Goal: Obtain resource: Obtain resource

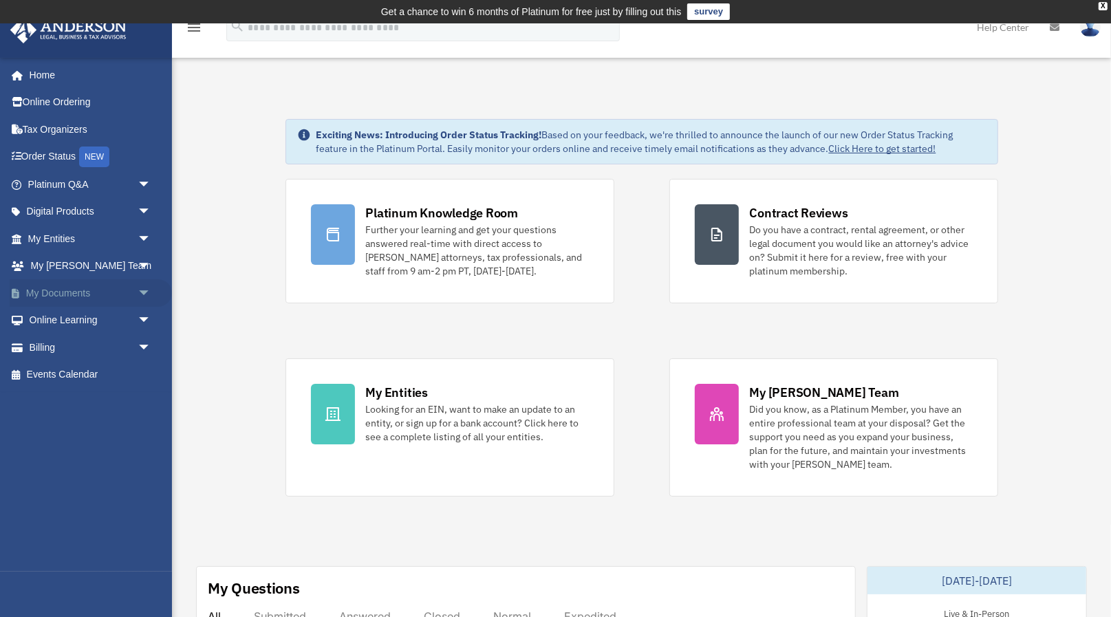
click at [142, 285] on span "arrow_drop_down" at bounding box center [152, 293] width 28 height 28
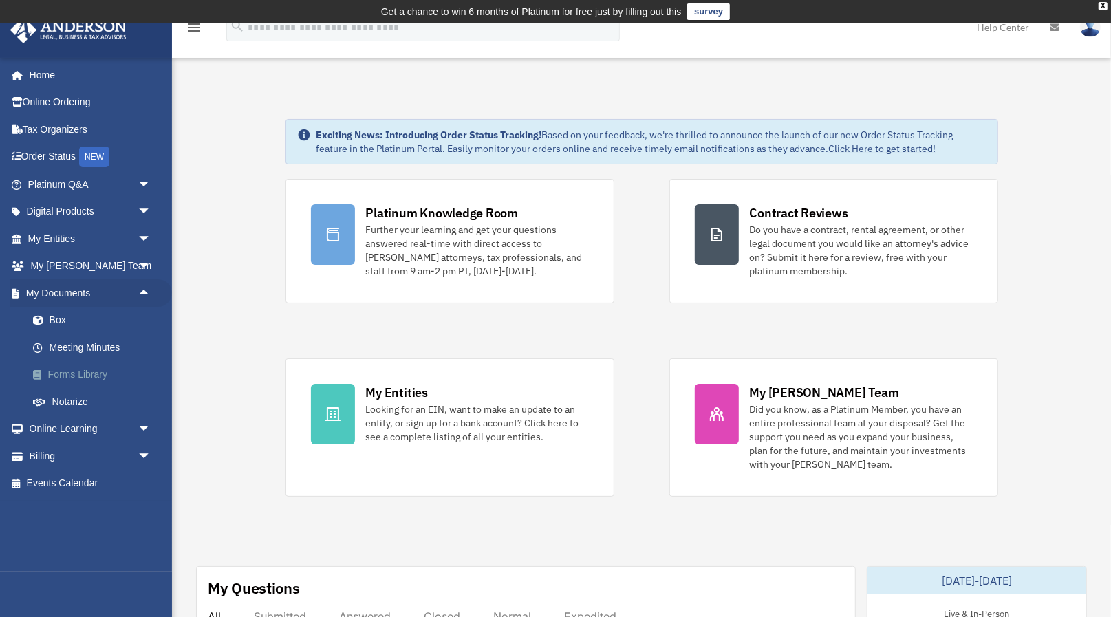
click at [109, 361] on link "Forms Library" at bounding box center [95, 375] width 153 height 28
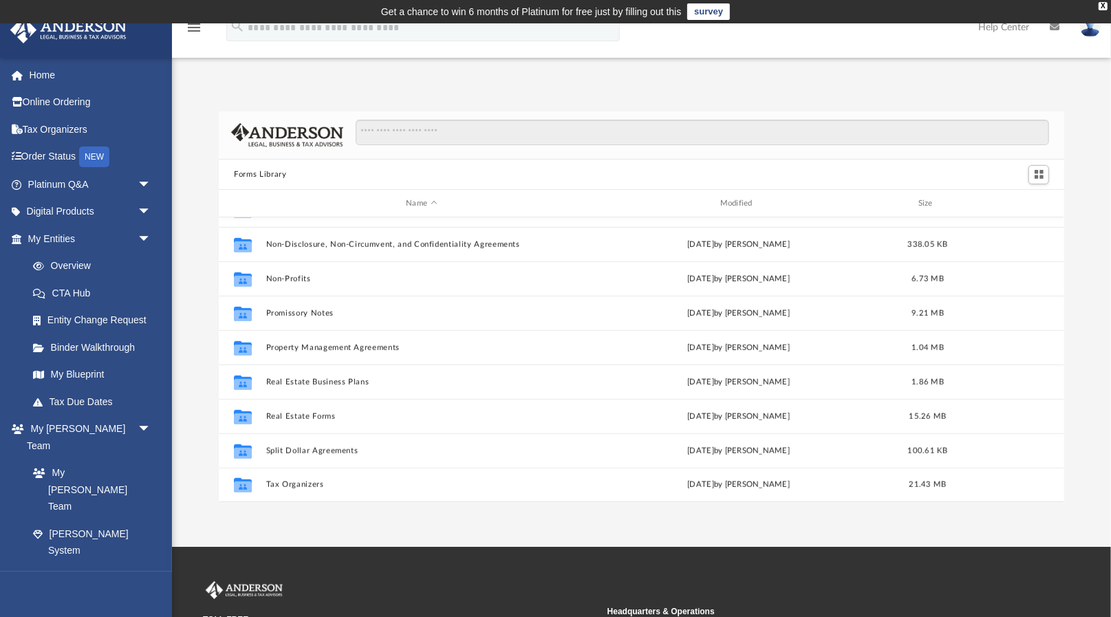
scroll to position [746, 0]
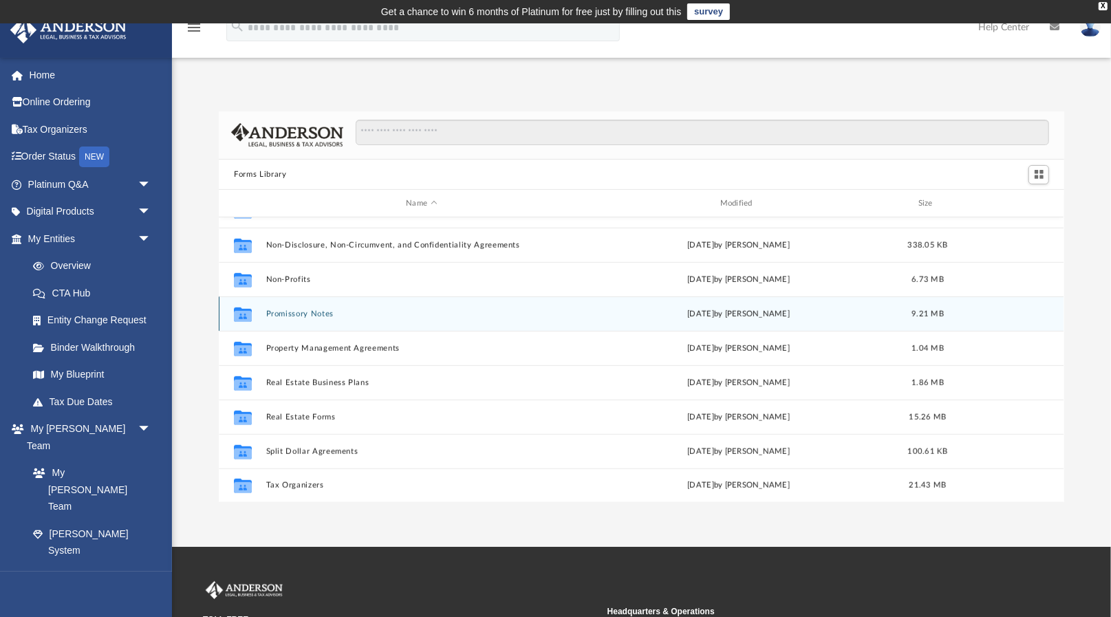
click at [314, 316] on div "Collaborated Folder Promissory Notes Fri Nov 4 2022 by Mary Acree 9.21 MB" at bounding box center [641, 313] width 845 height 34
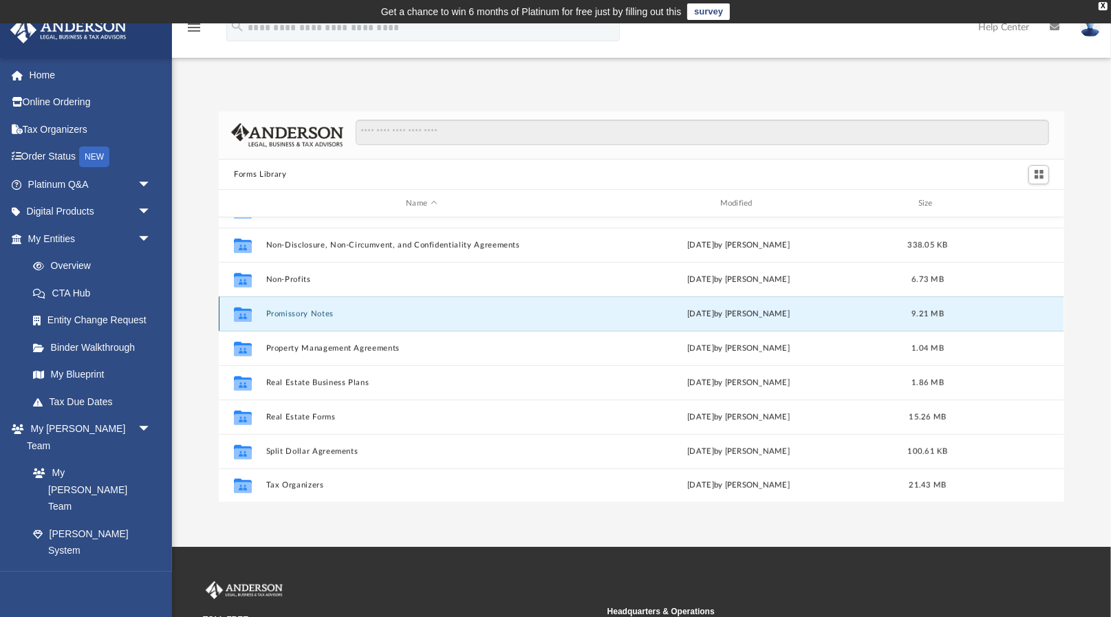
click at [303, 311] on button "Promissory Notes" at bounding box center [421, 314] width 311 height 9
click at [237, 313] on icon "grid" at bounding box center [243, 316] width 18 height 11
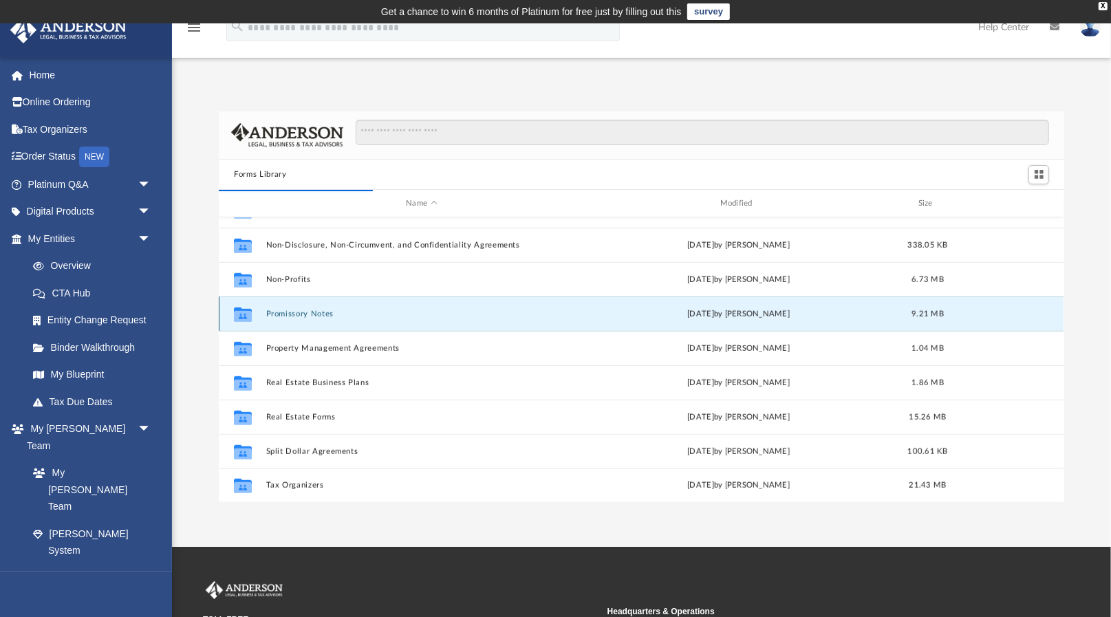
click at [237, 313] on icon "grid" at bounding box center [243, 316] width 18 height 11
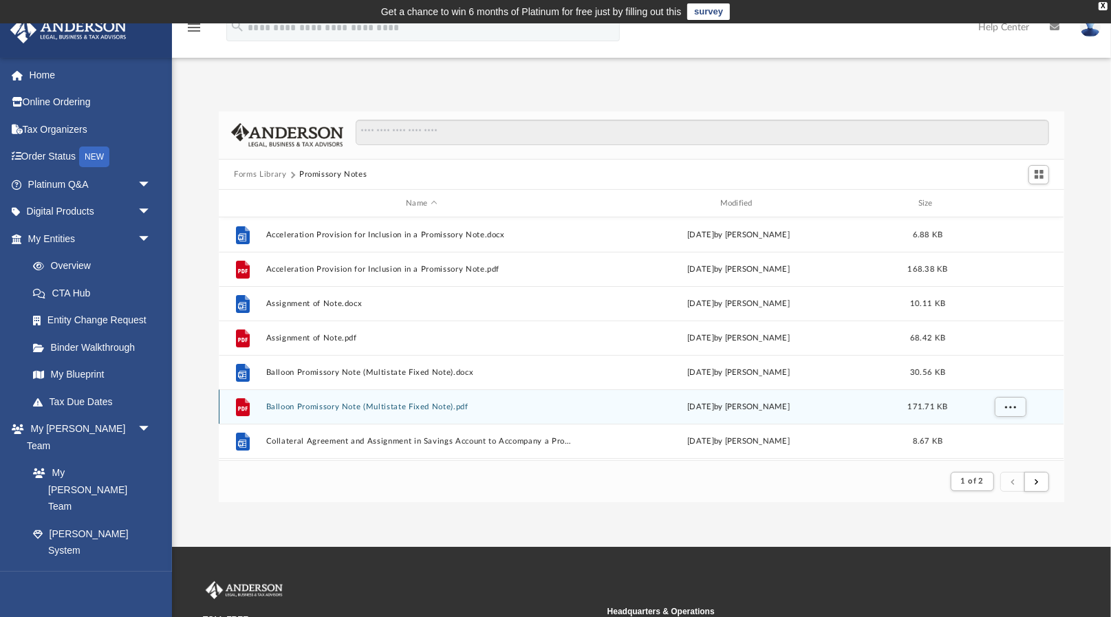
click at [378, 398] on div "File Balloon Promissory Note (Multistate Fixed Note).pdf Wed Oct 5 2022 by Mary…" at bounding box center [641, 406] width 845 height 34
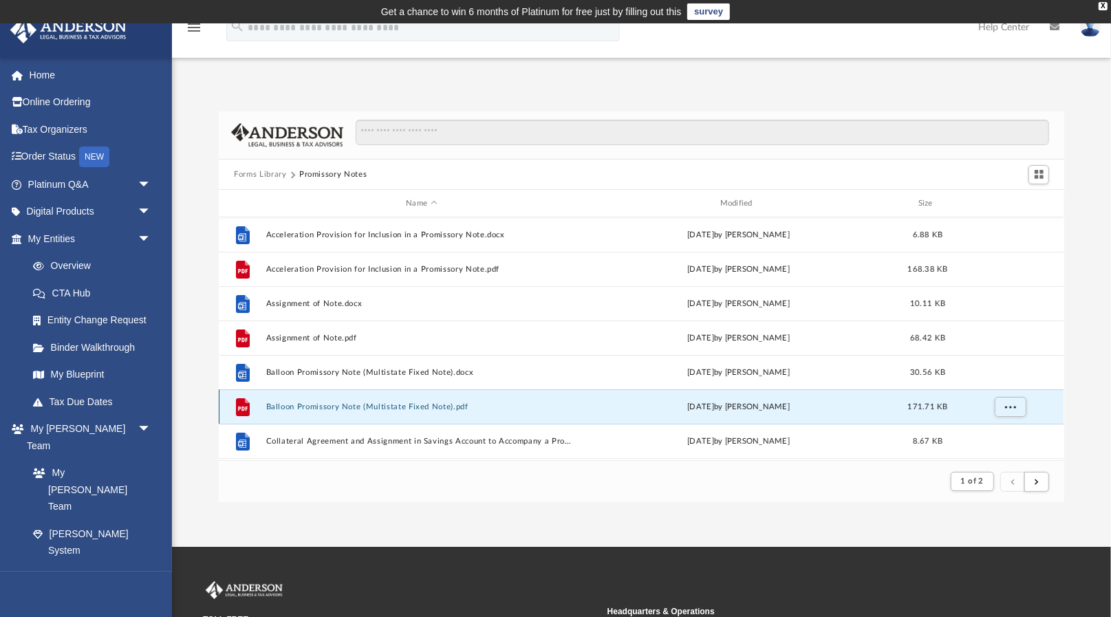
click at [378, 400] on div "File Balloon Promissory Note (Multistate Fixed Note).pdf Wed Oct 5 2022 by Mary…" at bounding box center [641, 406] width 845 height 34
click at [244, 404] on icon "grid" at bounding box center [243, 407] width 14 height 18
click at [1015, 404] on span "More options" at bounding box center [1010, 407] width 11 height 8
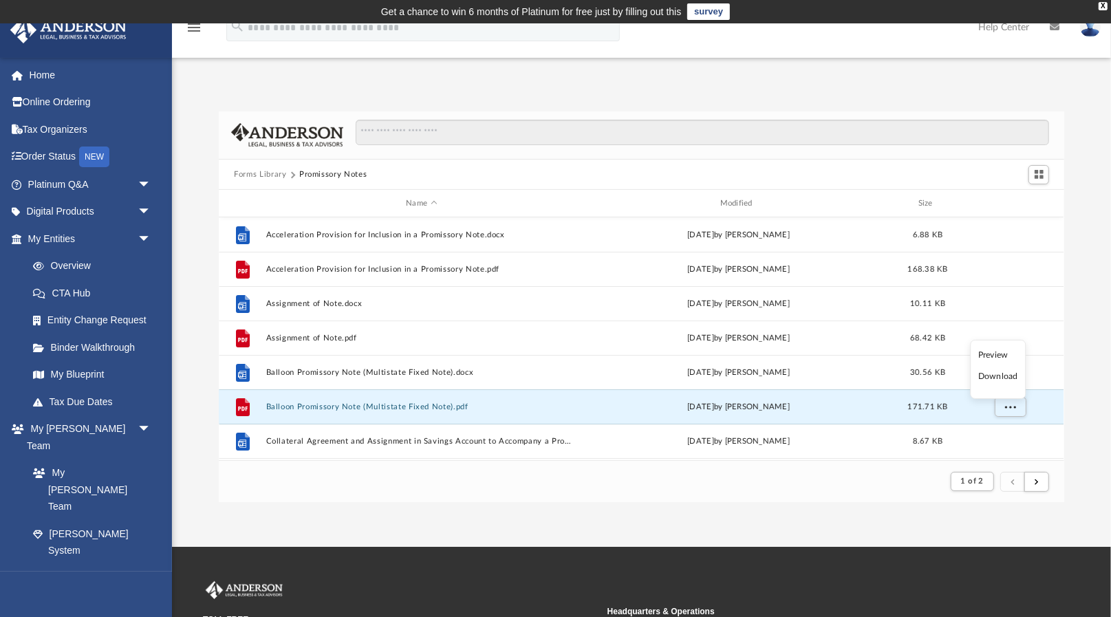
click at [1004, 361] on li "Preview" at bounding box center [998, 355] width 40 height 14
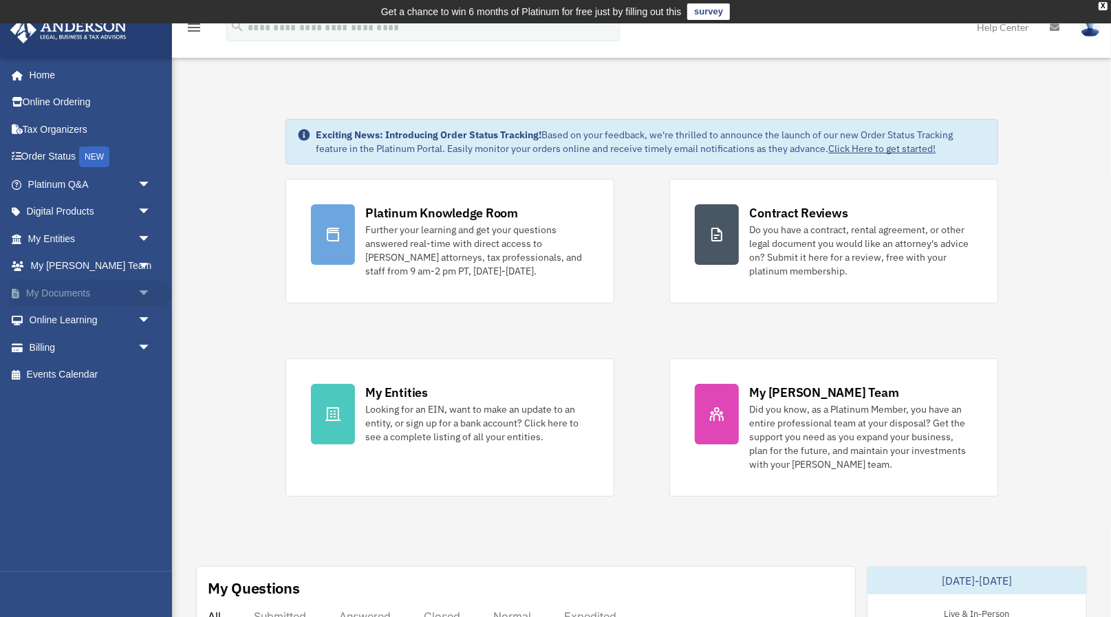
click at [138, 288] on span "arrow_drop_down" at bounding box center [152, 293] width 28 height 28
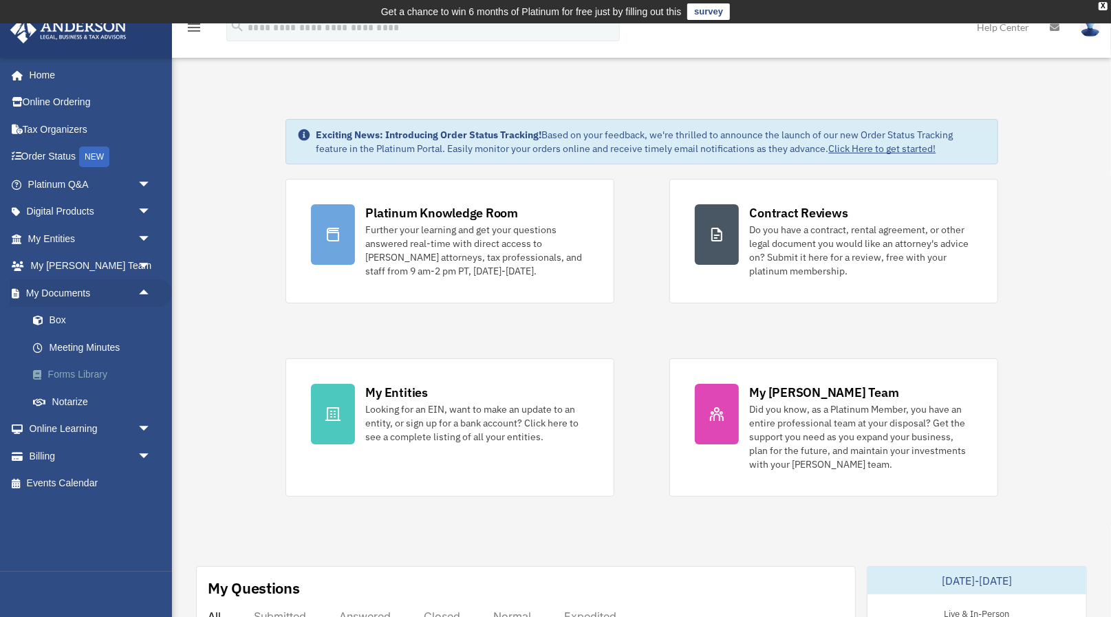
click at [111, 367] on link "Forms Library" at bounding box center [95, 375] width 153 height 28
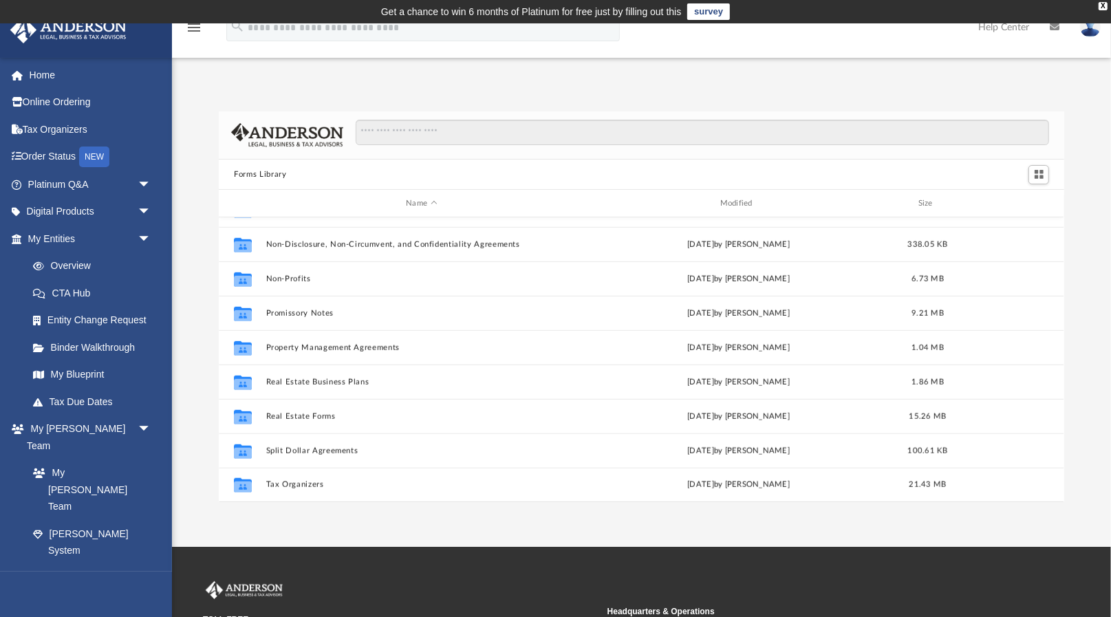
scroll to position [746, 0]
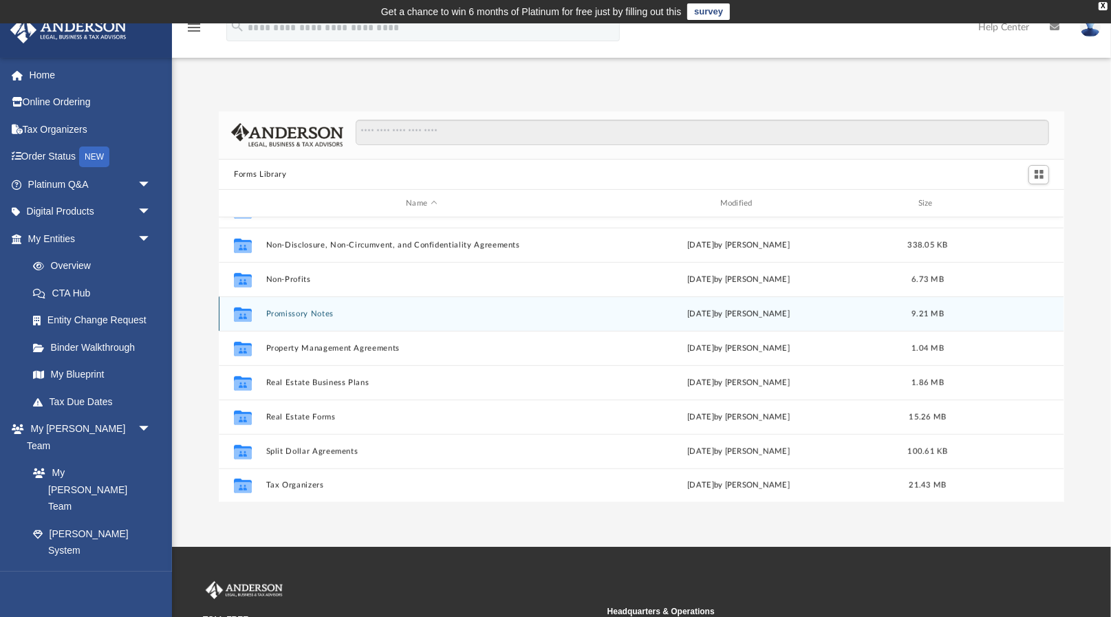
click at [246, 311] on icon "grid" at bounding box center [243, 316] width 18 height 11
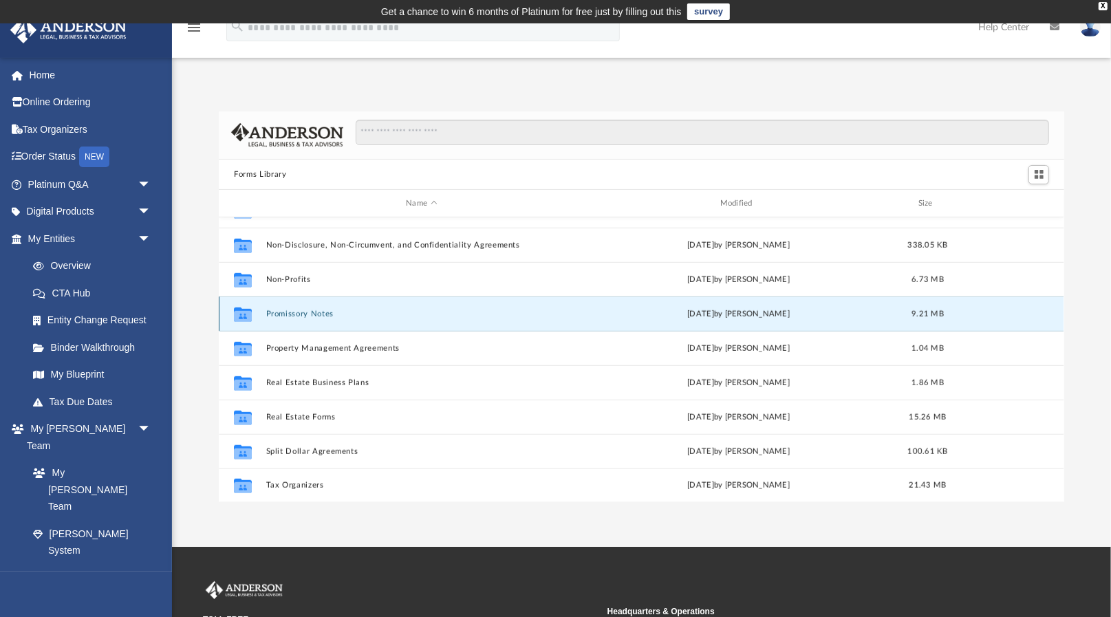
click at [246, 311] on icon "grid" at bounding box center [243, 316] width 18 height 11
click at [278, 312] on button "Promissory Notes" at bounding box center [421, 314] width 311 height 9
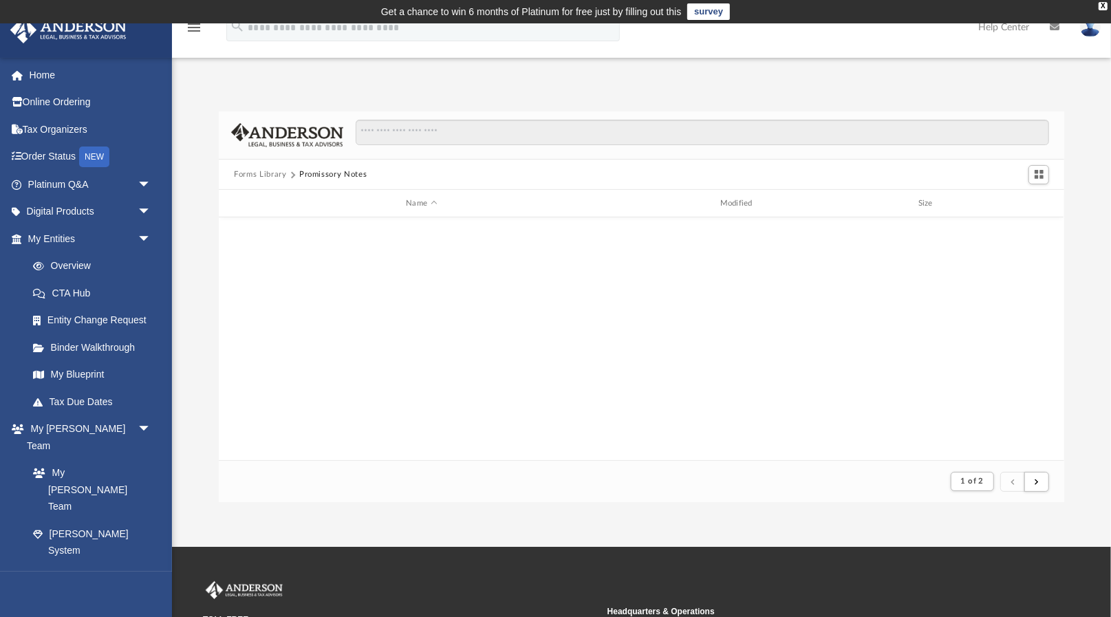
scroll to position [0, 0]
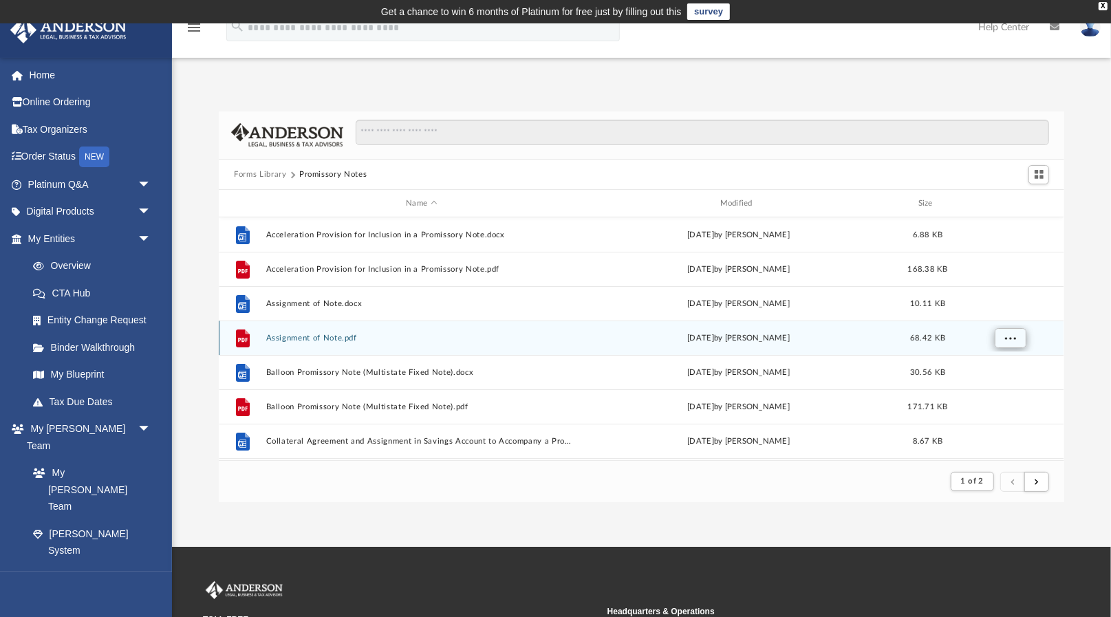
click at [1006, 336] on span "More options" at bounding box center [1010, 338] width 11 height 8
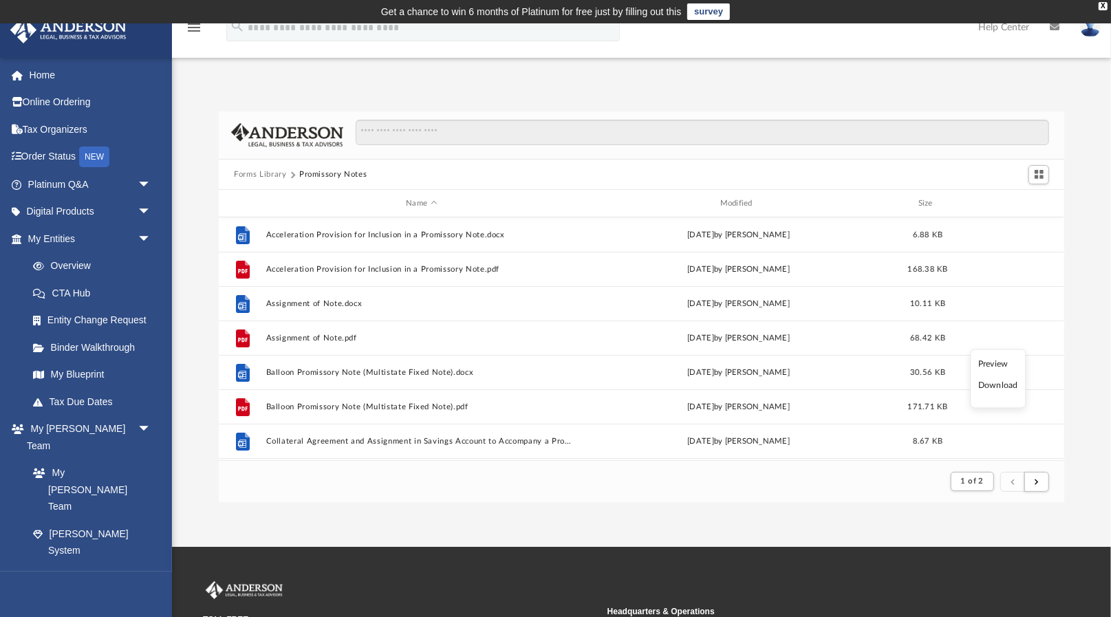
click at [1004, 360] on li "Preview" at bounding box center [998, 364] width 40 height 14
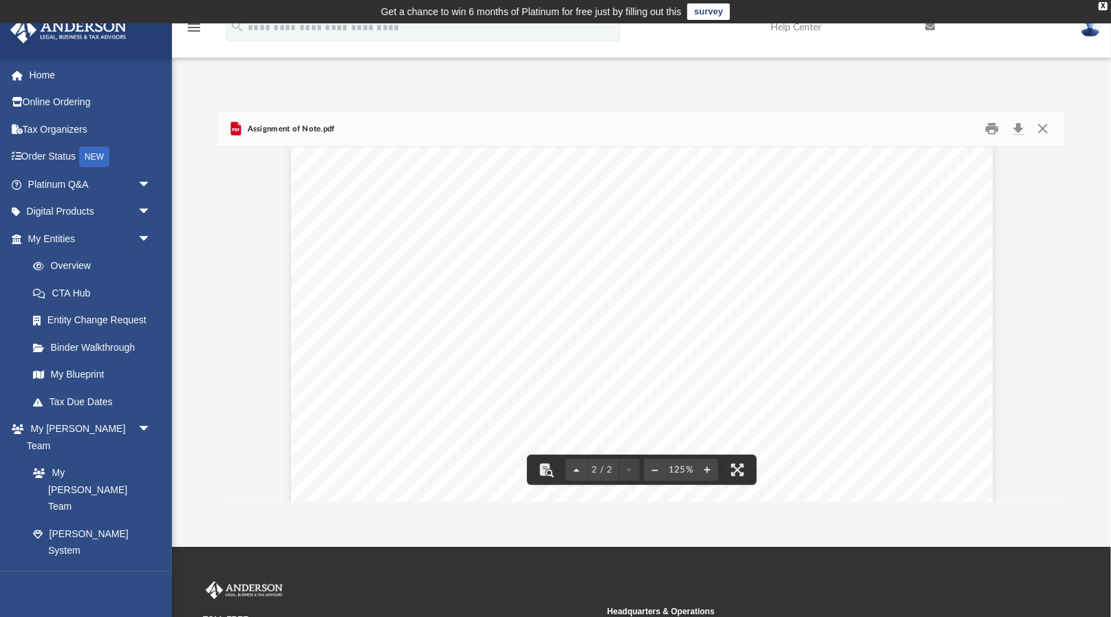
scroll to position [954, 0]
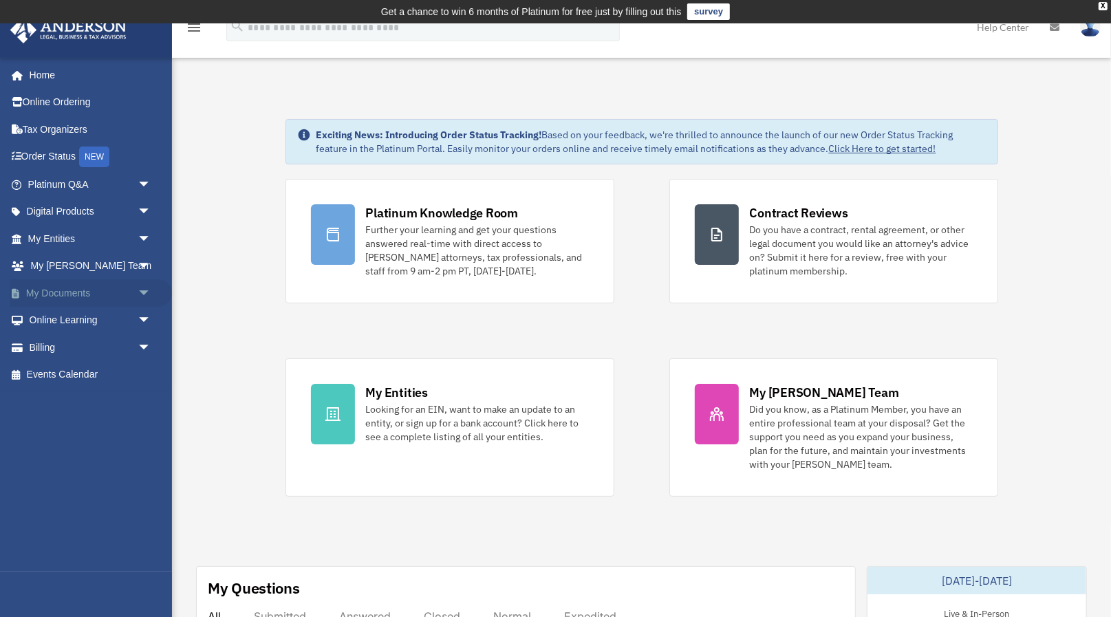
click at [143, 283] on span "arrow_drop_down" at bounding box center [152, 293] width 28 height 28
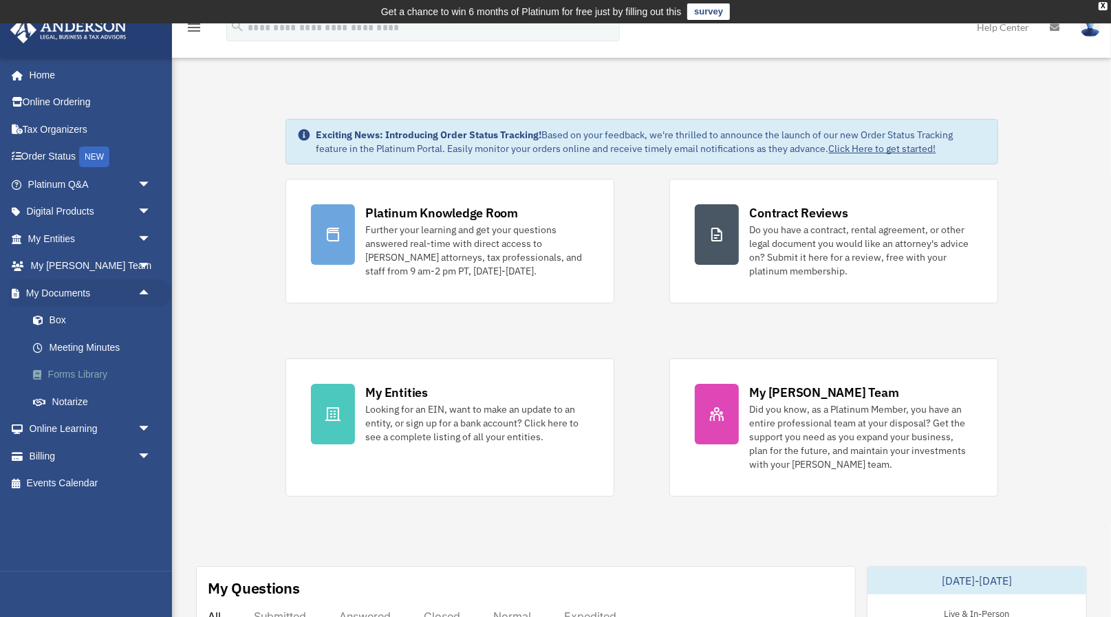
click at [107, 361] on link "Forms Library" at bounding box center [95, 375] width 153 height 28
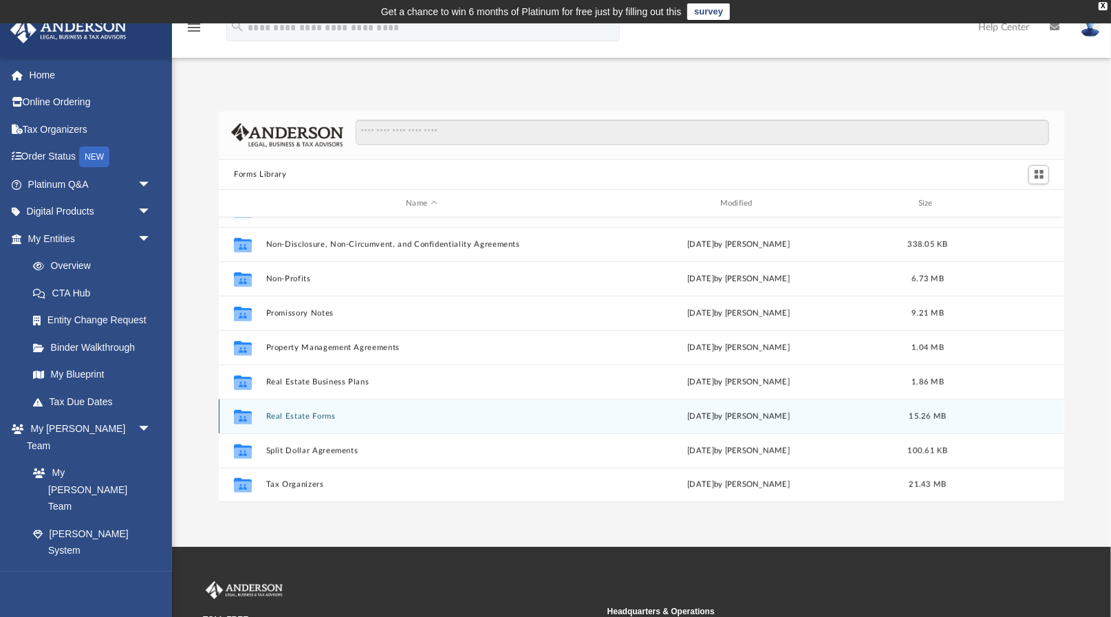
scroll to position [746, 0]
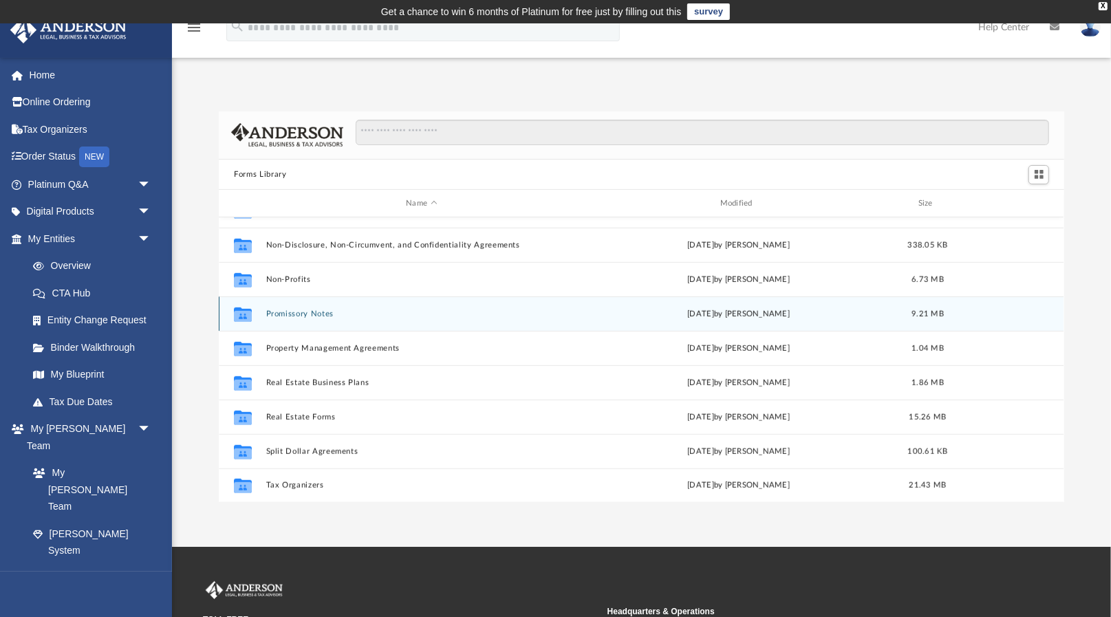
click at [314, 317] on div "Collaborated Folder Promissory Notes [DATE] by [PERSON_NAME] 9.21 MB" at bounding box center [641, 313] width 845 height 34
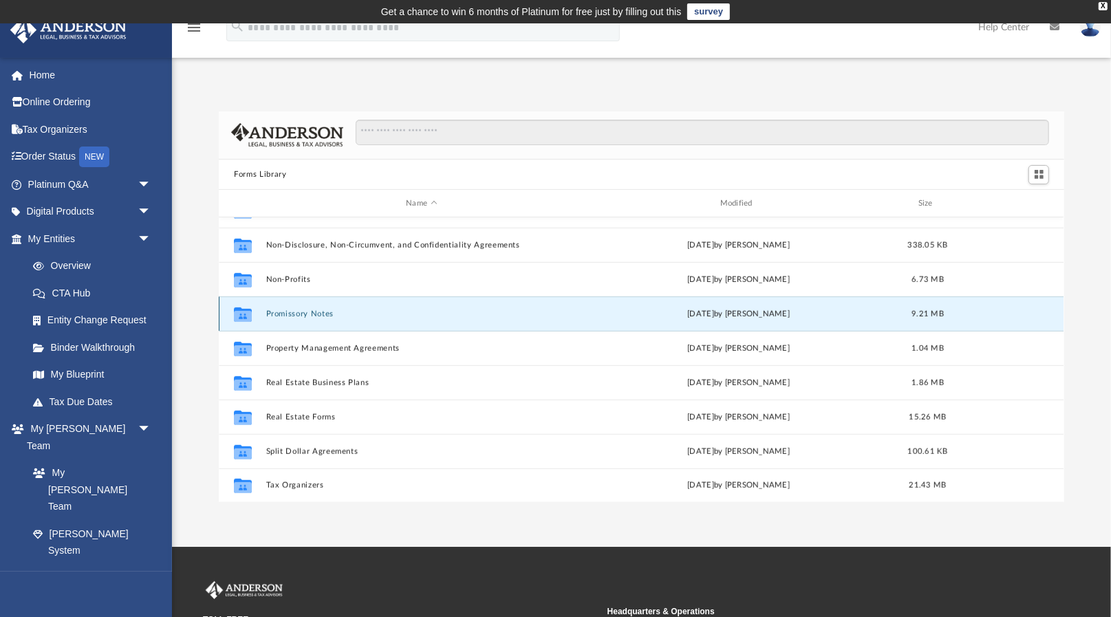
click at [314, 317] on div "Collaborated Folder Promissory Notes [DATE] by [PERSON_NAME] 9.21 MB" at bounding box center [641, 313] width 845 height 34
click at [299, 310] on button "Promissory Notes" at bounding box center [421, 314] width 311 height 9
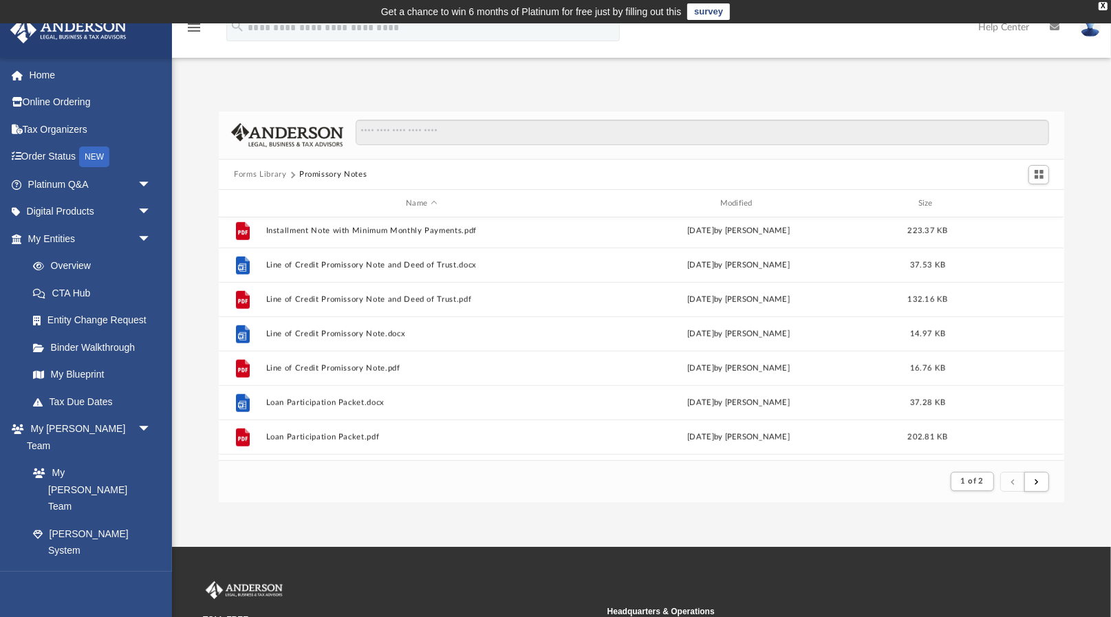
scroll to position [859, 0]
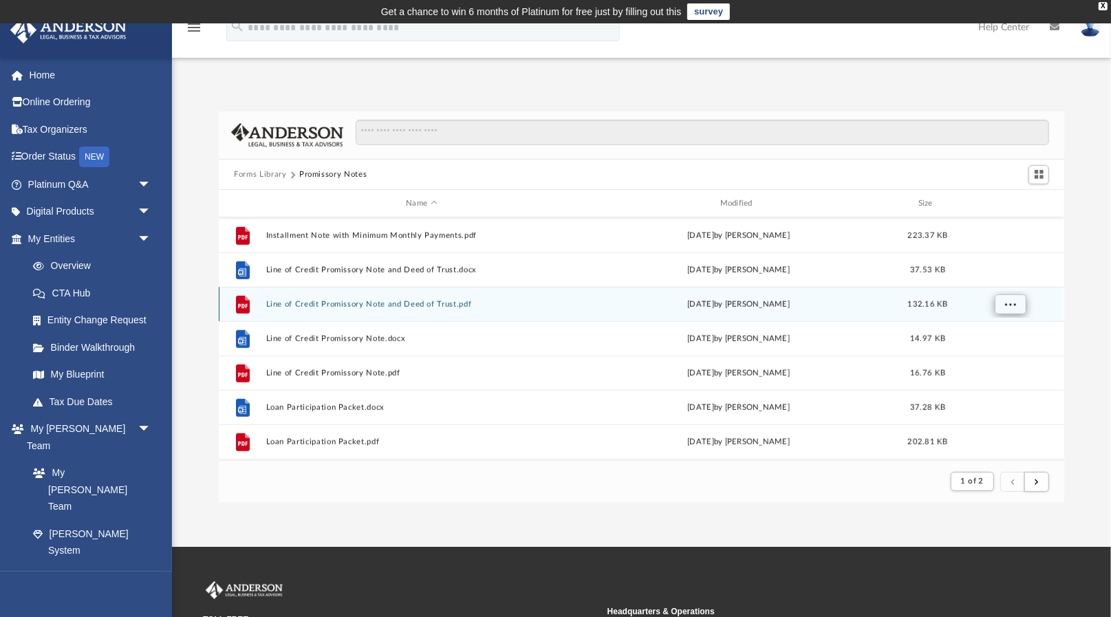
click at [1017, 304] on button "More options" at bounding box center [1011, 304] width 32 height 21
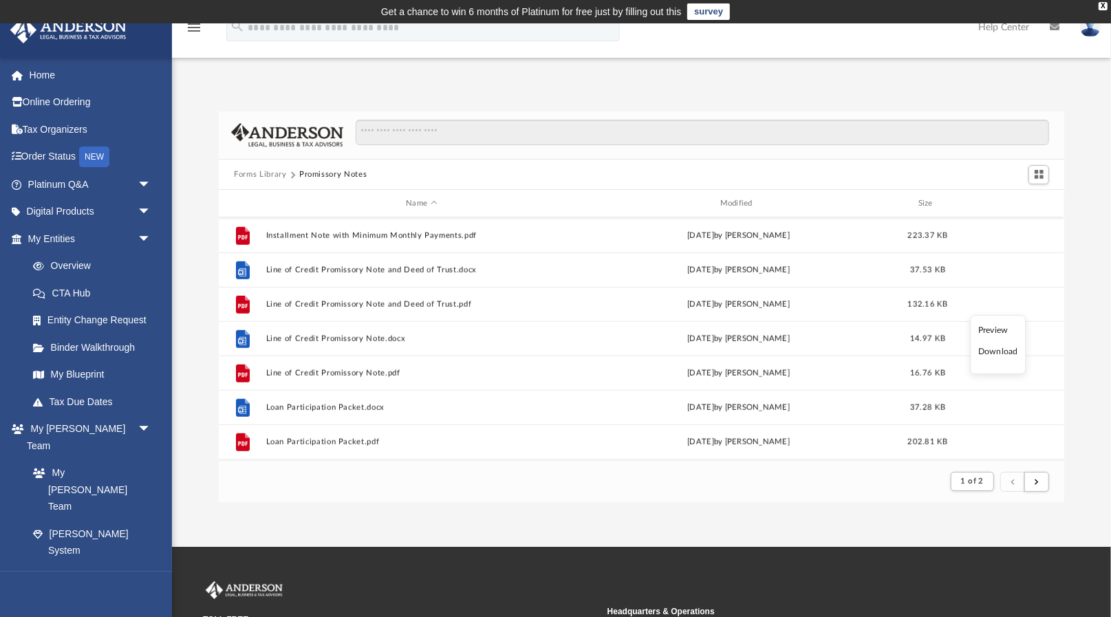
click at [1006, 331] on li "Preview" at bounding box center [998, 330] width 40 height 14
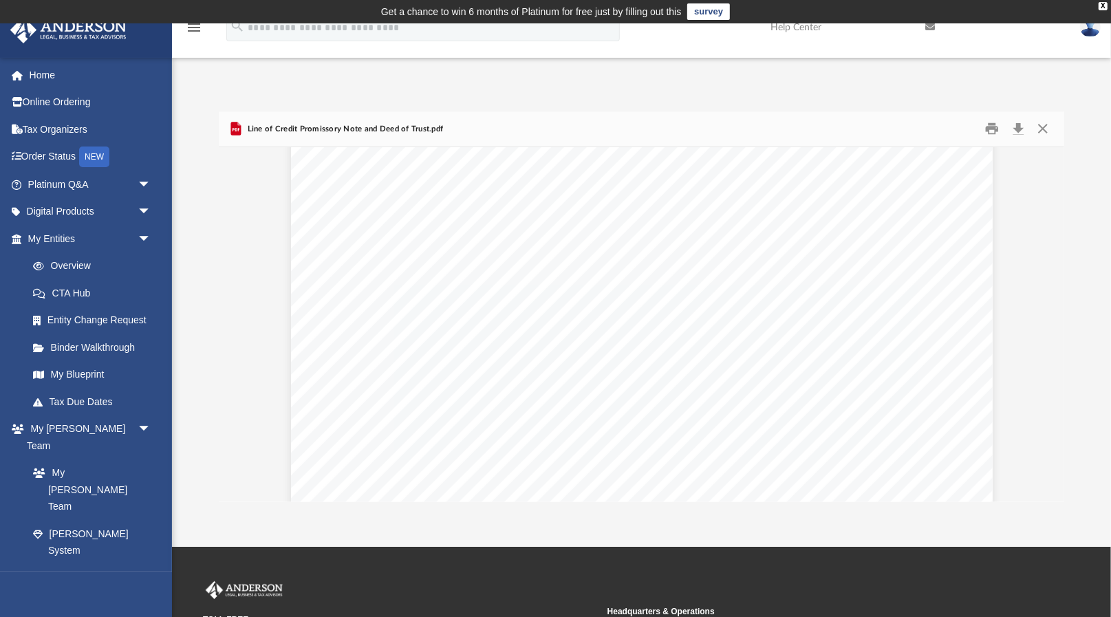
scroll to position [0, 0]
